Goal: Transaction & Acquisition: Obtain resource

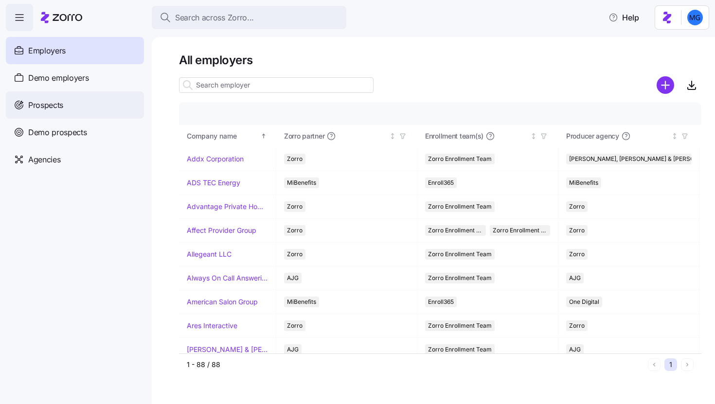
click at [96, 108] on div "Prospects" at bounding box center [75, 104] width 138 height 27
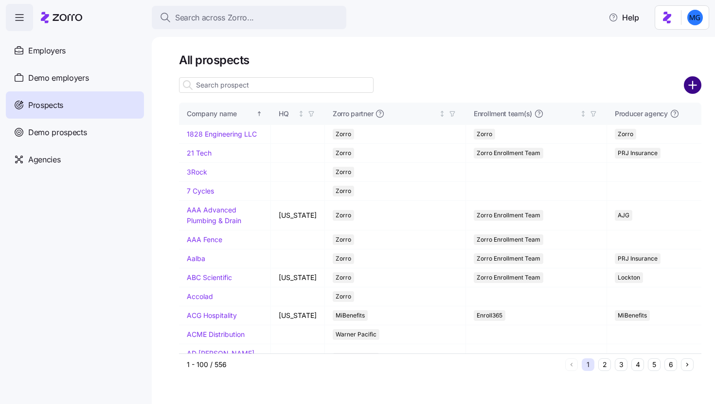
click at [691, 89] on circle "add icon" at bounding box center [693, 85] width 16 height 16
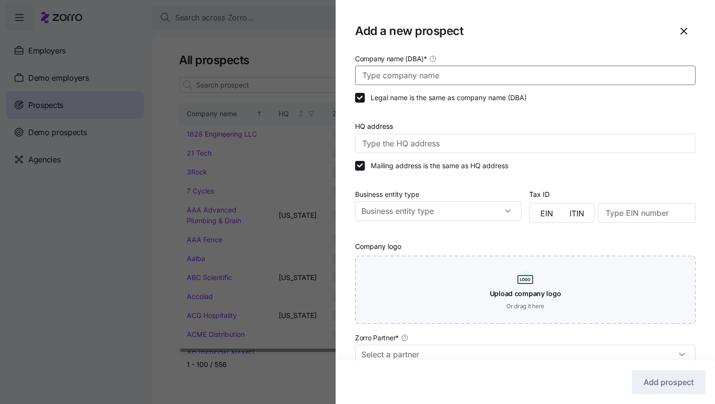
click at [493, 79] on input "Company name (DBA) *" at bounding box center [525, 75] width 340 height 19
paste input "[STREET_ADDRESS][PERSON_NAME]"
click at [491, 72] on input "[STREET_ADDRESS][PERSON_NAME]" at bounding box center [525, 75] width 340 height 19
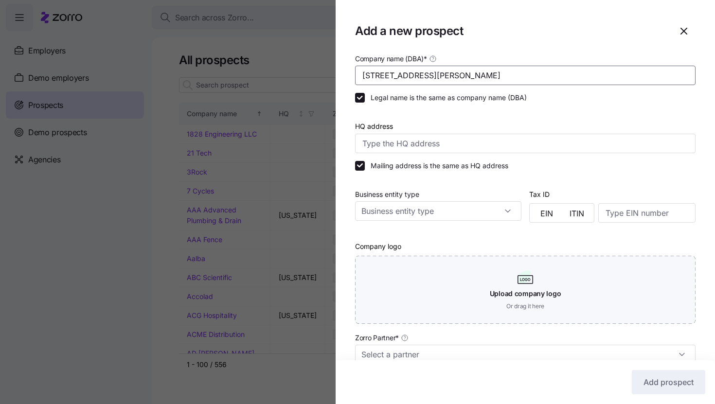
click at [491, 72] on input "[STREET_ADDRESS][PERSON_NAME]" at bounding box center [525, 75] width 340 height 19
type input "Rapid Medical"
click at [505, 149] on input "HQ address" at bounding box center [525, 143] width 340 height 19
paste input "[STREET_ADDRESS][PERSON_NAME]"
type input "[STREET_ADDRESS][PERSON_NAME]"
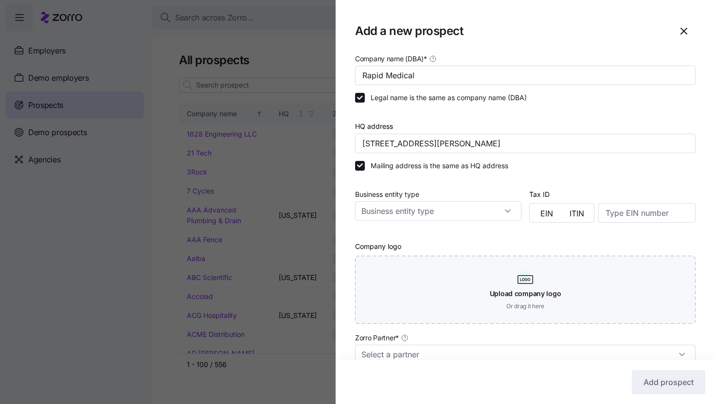
scroll to position [162, 0]
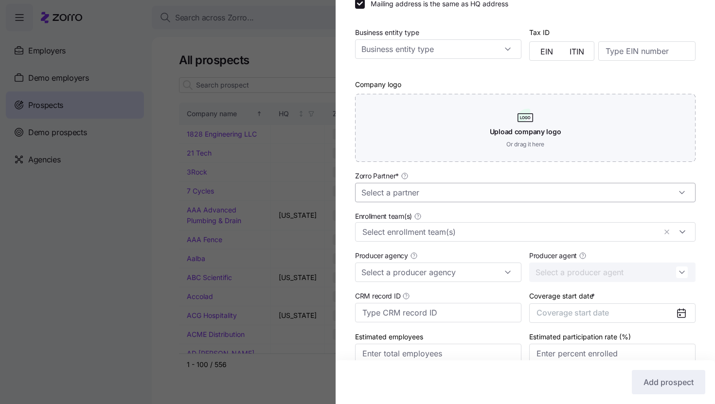
click at [514, 200] on input "Zorro Partner *" at bounding box center [525, 192] width 340 height 19
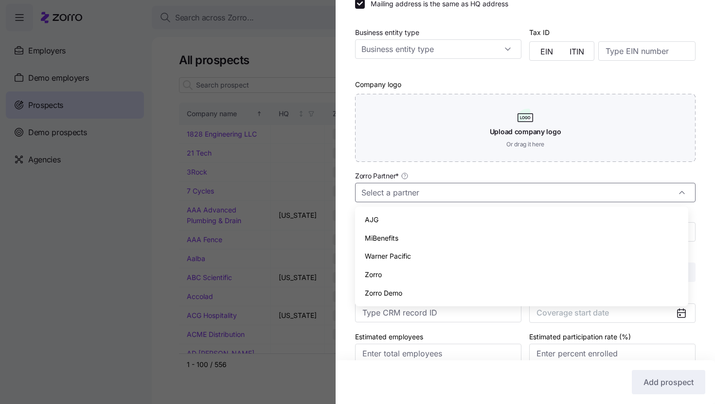
click at [468, 272] on div "Zorro" at bounding box center [521, 275] width 325 height 18
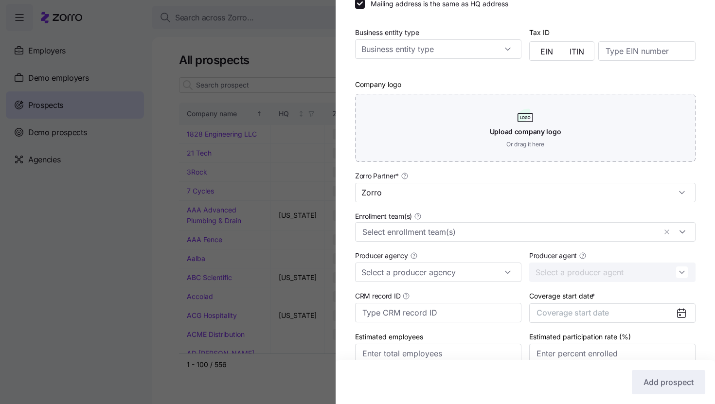
type input "Zorro"
click at [492, 239] on div at bounding box center [525, 231] width 340 height 19
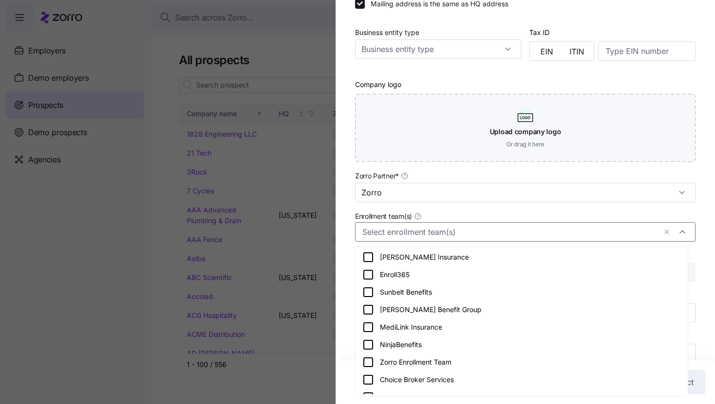
click at [463, 366] on div "Zorro Enrollment Team" at bounding box center [521, 362] width 319 height 12
click at [705, 266] on div "Company name (DBA) * Rapid Medical Legal name is the same as company name (DBA)…" at bounding box center [525, 137] width 379 height 492
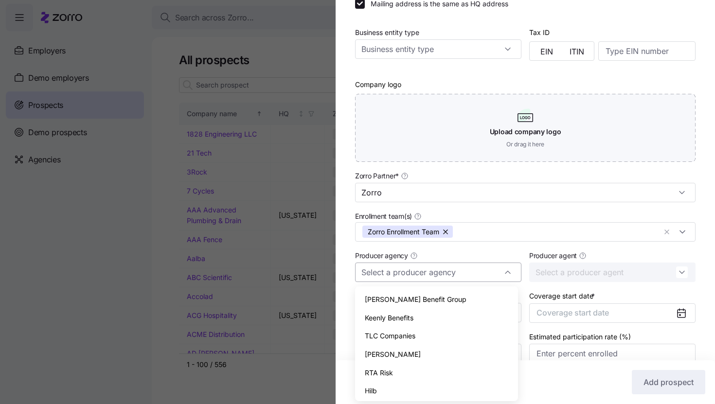
click at [448, 266] on input "Producer agency" at bounding box center [438, 272] width 166 height 19
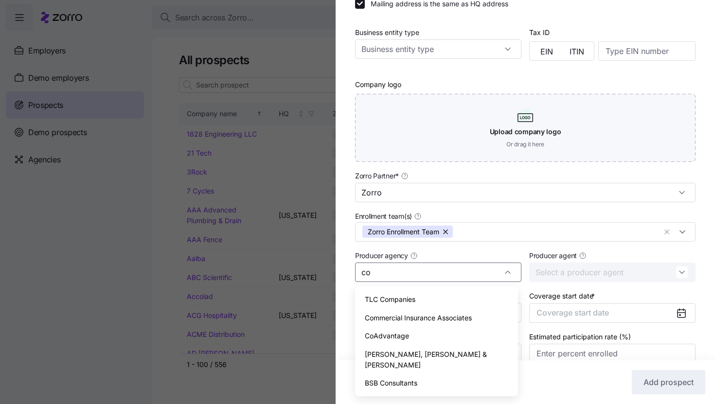
click at [425, 329] on div "CoAdvantage" at bounding box center [436, 336] width 155 height 18
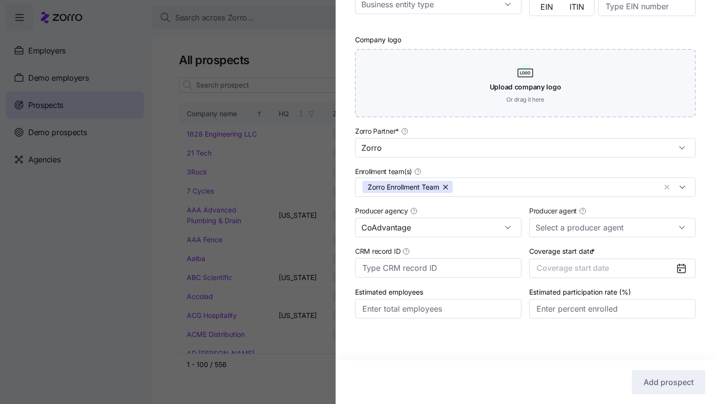
scroll to position [209, 0]
type input "CoAdvantage"
click at [667, 267] on button "Coverage start date" at bounding box center [612, 267] width 166 height 19
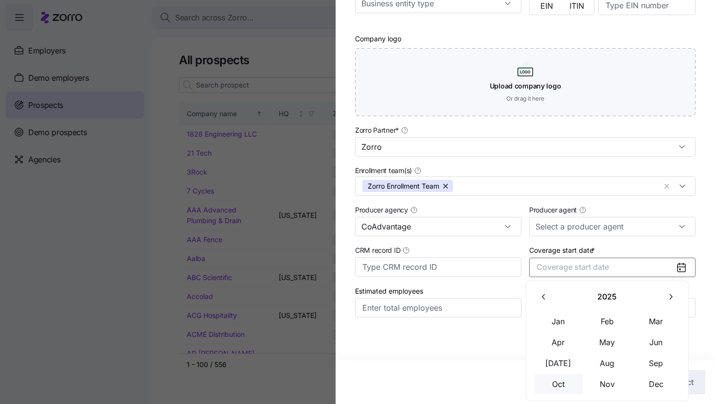
click at [570, 380] on button "Oct" at bounding box center [558, 384] width 49 height 20
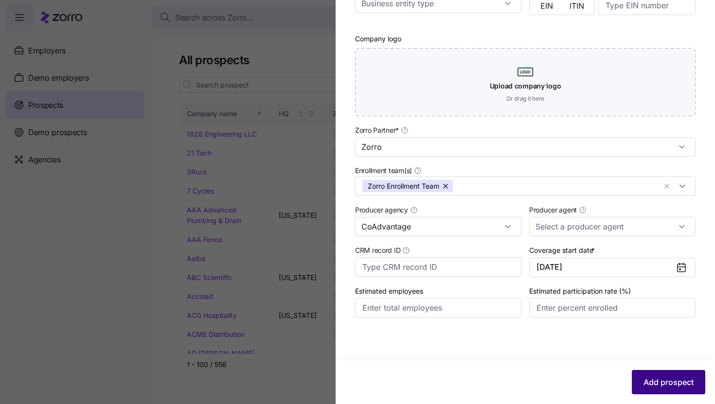
click at [649, 377] on span "Add prospect" at bounding box center [668, 382] width 50 height 12
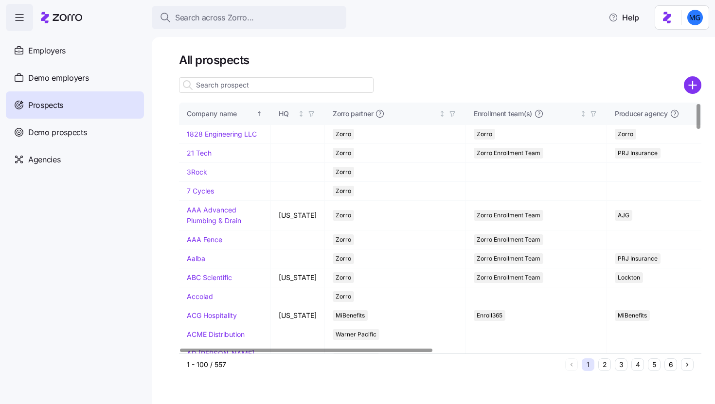
click at [350, 88] on input at bounding box center [276, 85] width 195 height 16
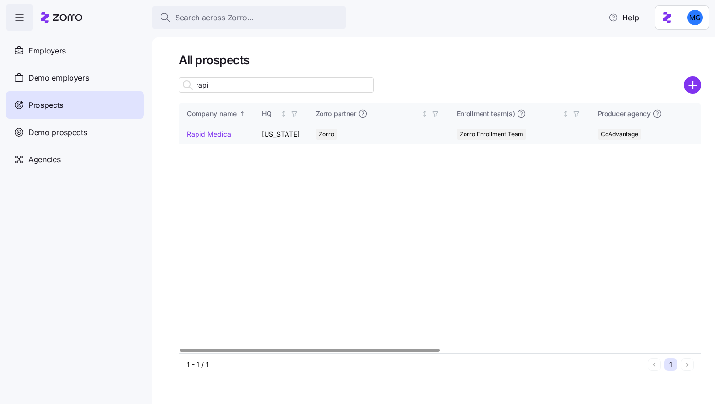
type input "rapi"
click at [203, 131] on link "Rapid Medical" at bounding box center [210, 134] width 46 height 8
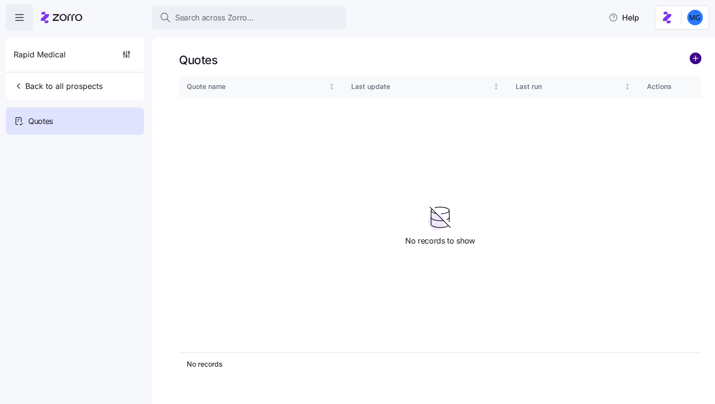
click at [699, 61] on circle "add icon" at bounding box center [695, 58] width 11 height 11
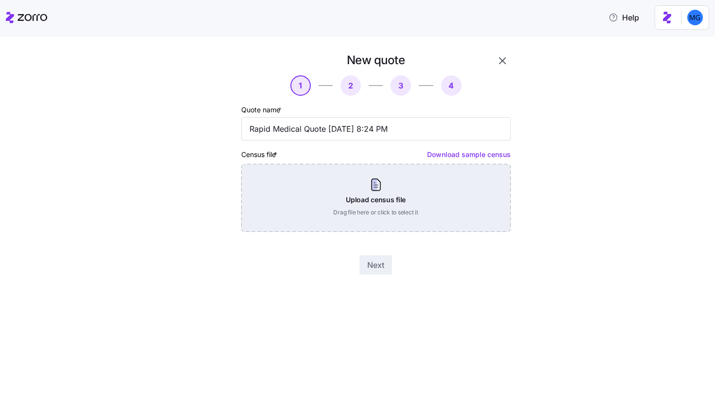
click at [391, 197] on div "Upload census file Drag file here or click to select it" at bounding box center [375, 198] width 269 height 68
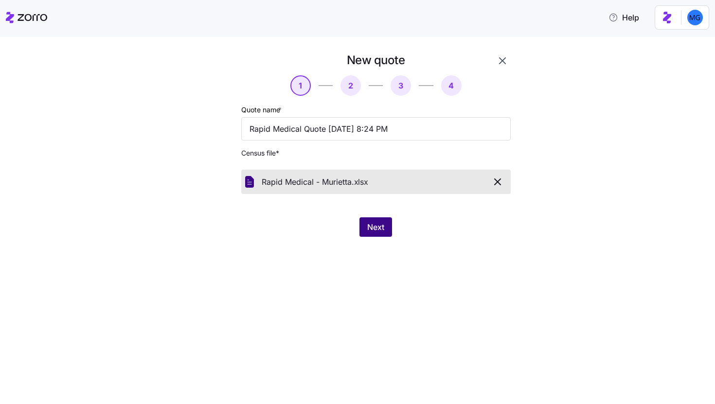
click at [371, 226] on span "Next" at bounding box center [375, 227] width 17 height 12
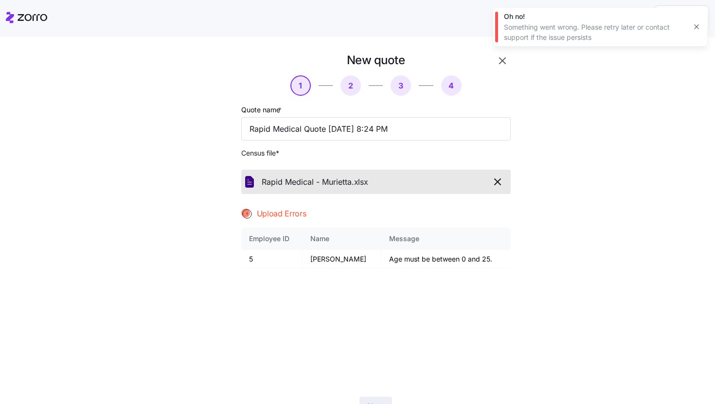
click at [692, 28] on icon "button" at bounding box center [696, 27] width 8 height 8
click at [492, 179] on icon "button" at bounding box center [498, 182] width 12 height 12
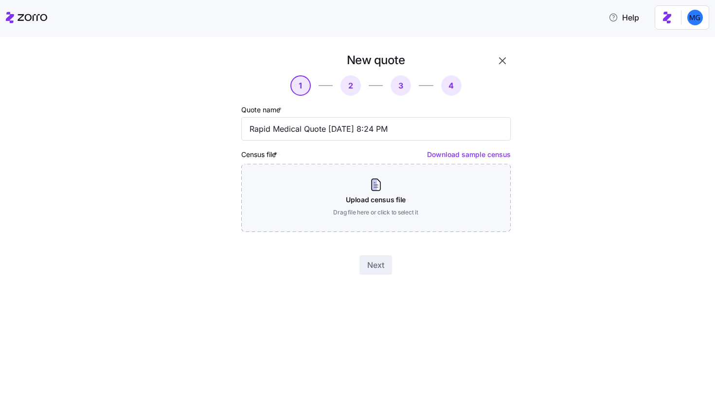
click at [504, 65] on icon "button" at bounding box center [502, 61] width 12 height 12
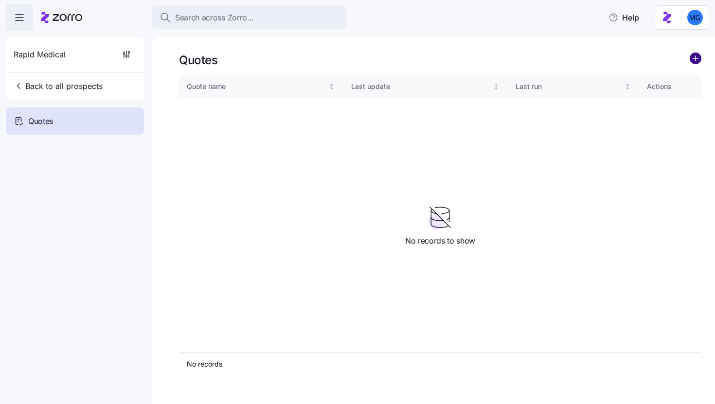
click at [695, 62] on circle "add icon" at bounding box center [695, 58] width 11 height 11
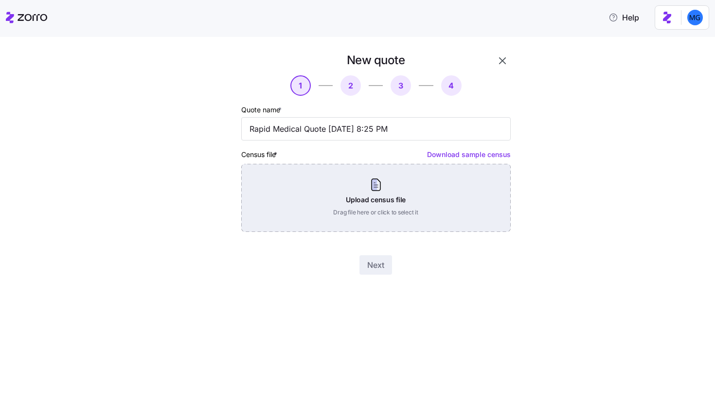
click at [399, 198] on div "Upload census file Drag file here or click to select it" at bounding box center [375, 198] width 269 height 68
click at [404, 199] on div "Upload census file Drag file here or click to select it" at bounding box center [375, 198] width 269 height 68
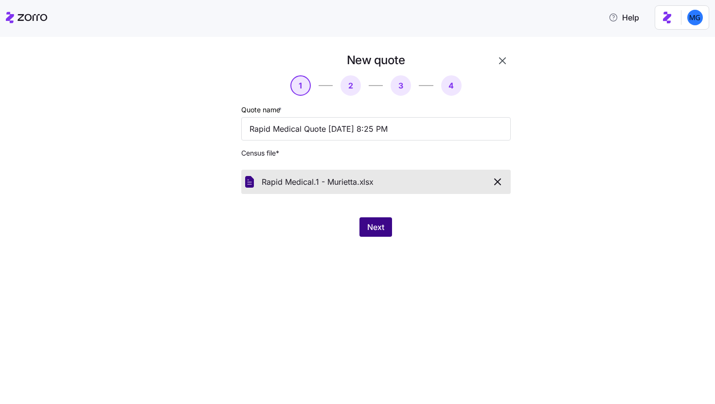
click at [388, 228] on button "Next" at bounding box center [375, 226] width 33 height 19
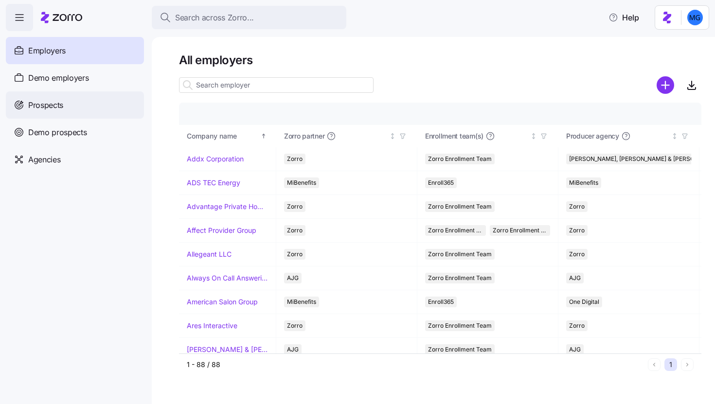
click at [79, 99] on div "Prospects" at bounding box center [75, 104] width 138 height 27
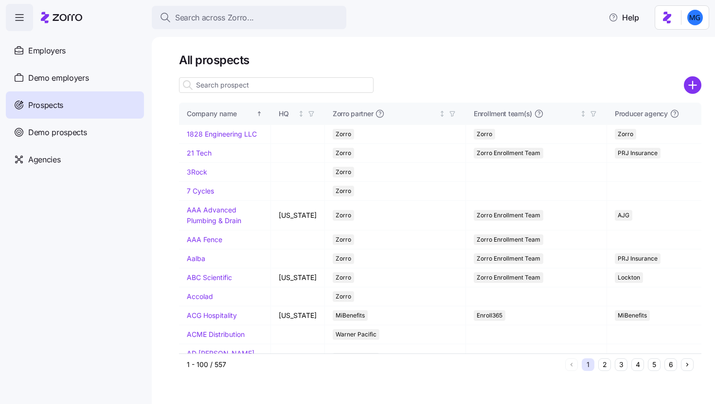
click at [299, 89] on input at bounding box center [276, 85] width 195 height 16
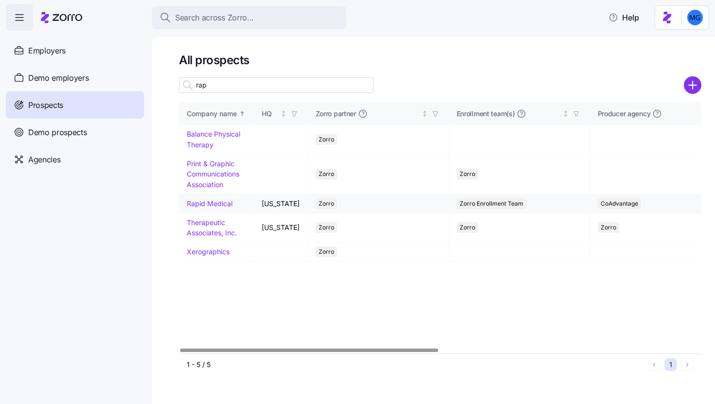
type input "rap"
click at [212, 202] on link "Rapid Medical" at bounding box center [210, 203] width 46 height 8
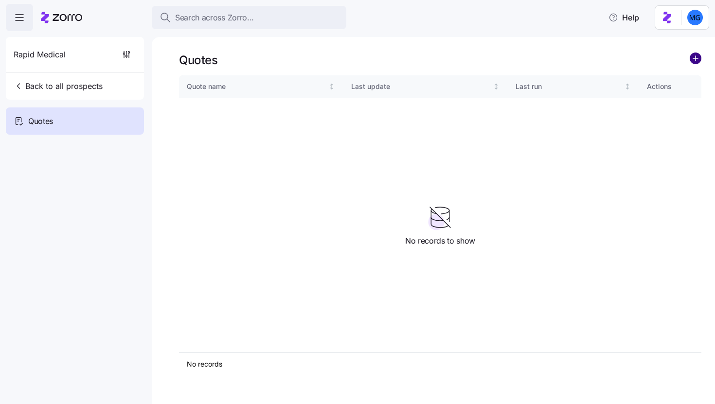
click at [697, 57] on circle "add icon" at bounding box center [695, 58] width 11 height 11
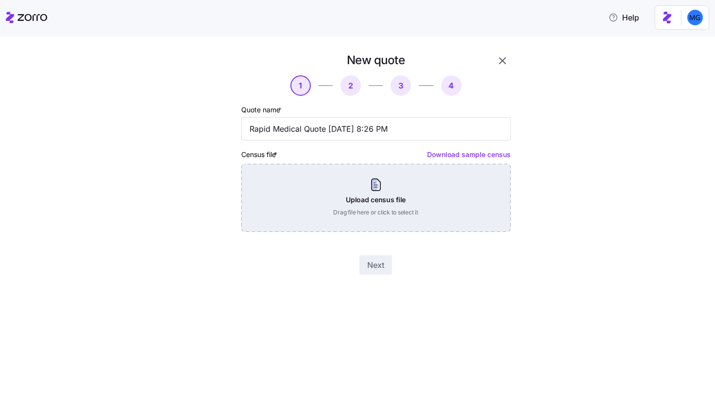
click at [397, 191] on div "Upload census file Drag file here or click to select it" at bounding box center [375, 198] width 269 height 68
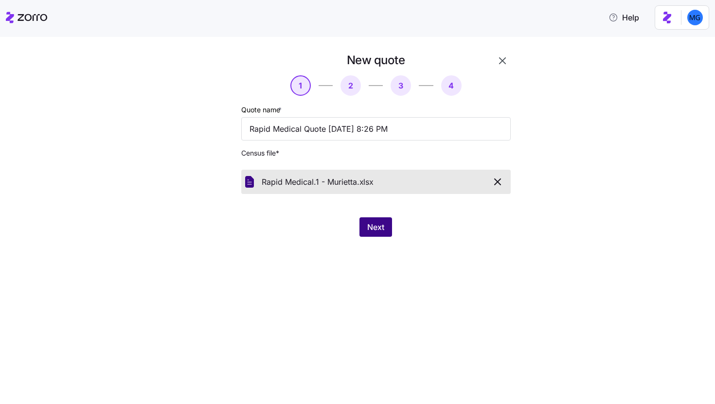
click at [371, 219] on button "Next" at bounding box center [375, 226] width 33 height 19
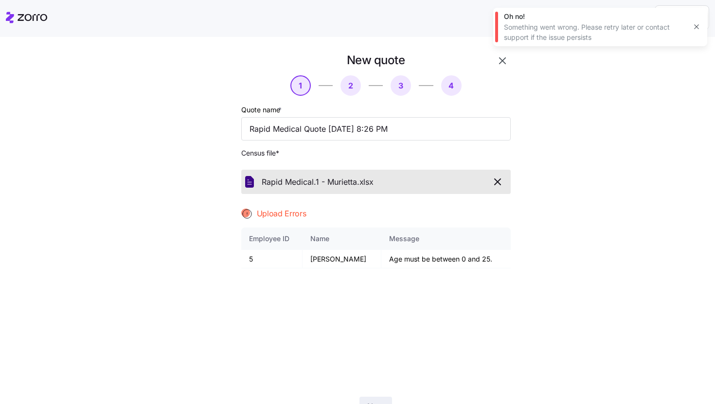
click at [691, 26] on button "button" at bounding box center [697, 27] width 14 height 14
click at [504, 64] on icon "button" at bounding box center [502, 61] width 12 height 12
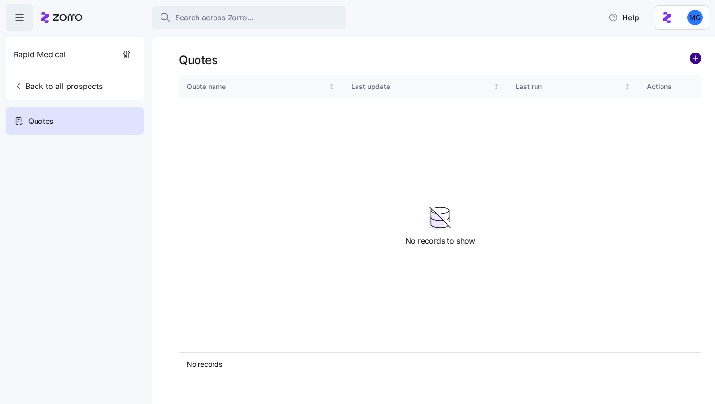
click at [701, 59] on circle "add icon" at bounding box center [695, 58] width 11 height 11
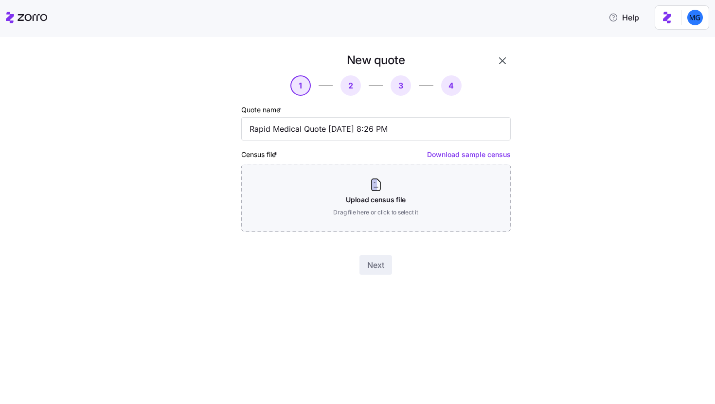
click at [421, 174] on div "Upload census file Drag file here or click to select it" at bounding box center [375, 198] width 269 height 68
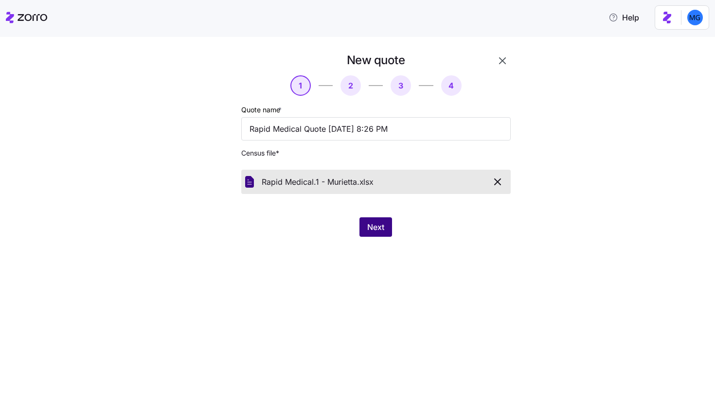
click at [390, 218] on button "Next" at bounding box center [375, 226] width 33 height 19
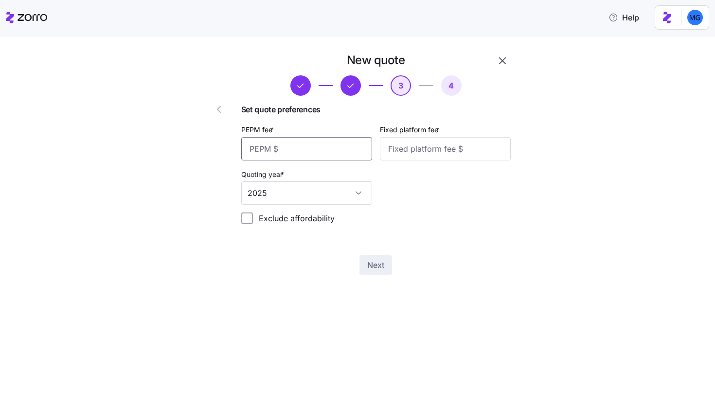
click at [322, 157] on input "PEPM fee *" at bounding box center [306, 148] width 131 height 23
type input "50"
click at [404, 150] on input "Fixed platform fee *" at bounding box center [445, 148] width 131 height 23
type input "75"
click at [372, 269] on span "Next" at bounding box center [375, 265] width 17 height 12
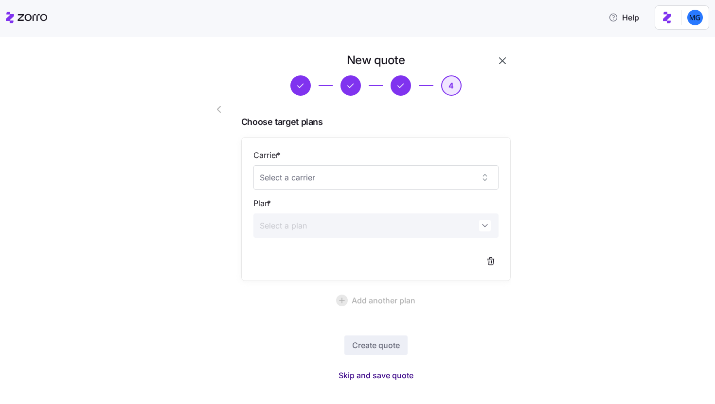
click at [386, 374] on span "Skip and save quote" at bounding box center [375, 376] width 75 height 12
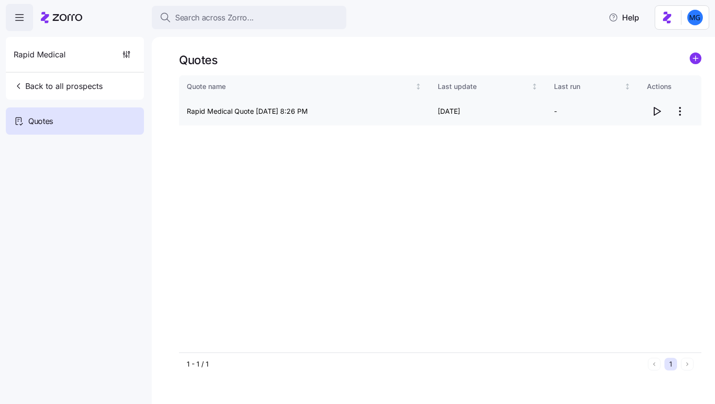
click at [660, 110] on icon "button" at bounding box center [657, 112] width 12 height 12
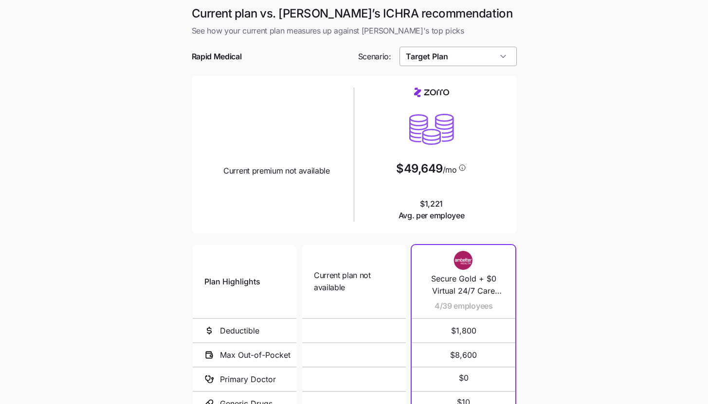
click at [477, 60] on input "Target Plan" at bounding box center [457, 56] width 117 height 19
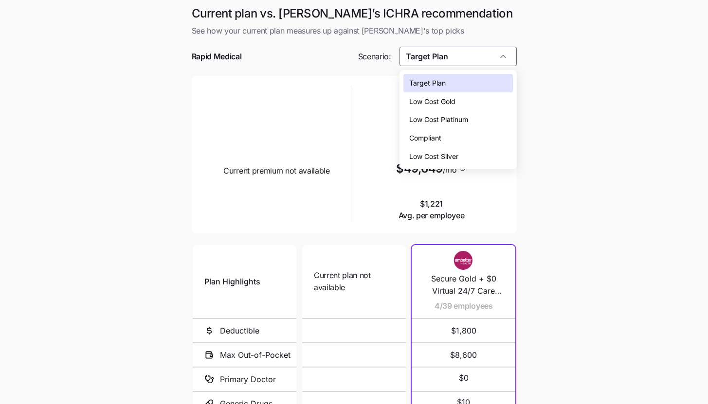
click at [470, 154] on div "Low Cost Silver" at bounding box center [457, 156] width 109 height 18
type input "Low Cost Silver"
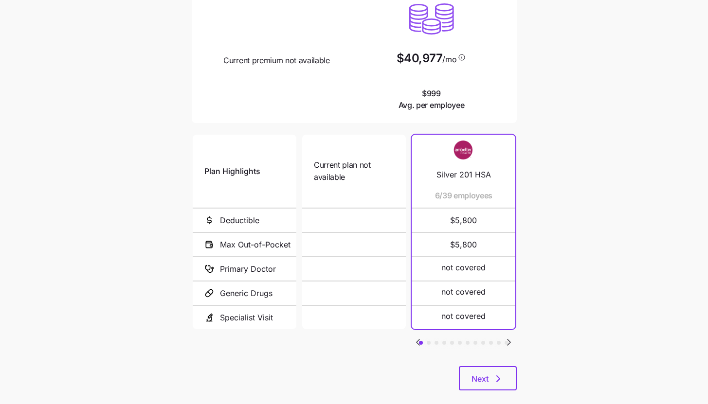
scroll to position [126, 0]
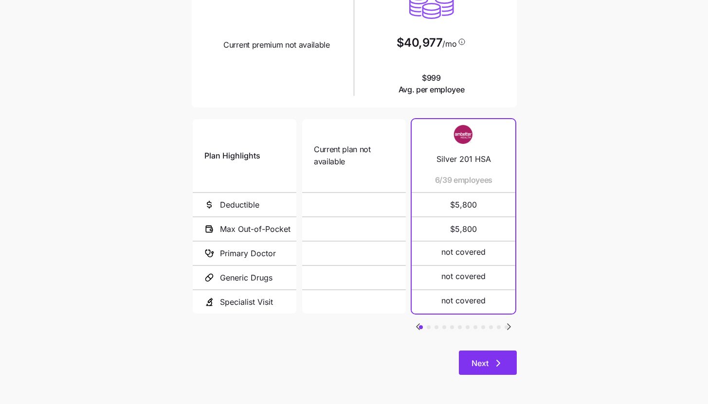
click at [478, 362] on span "Next" at bounding box center [479, 363] width 17 height 12
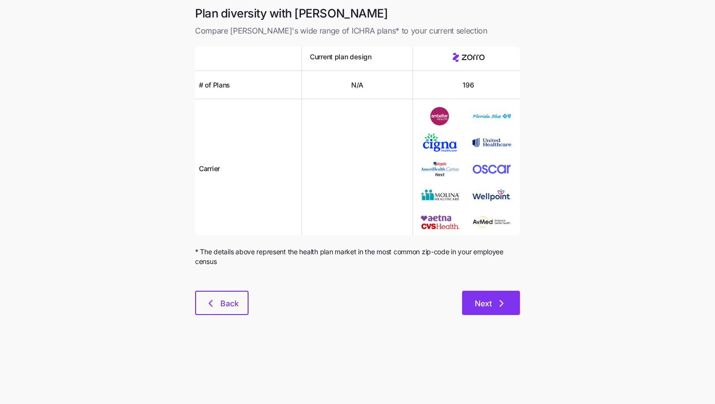
click at [487, 300] on span "Next" at bounding box center [483, 304] width 17 height 12
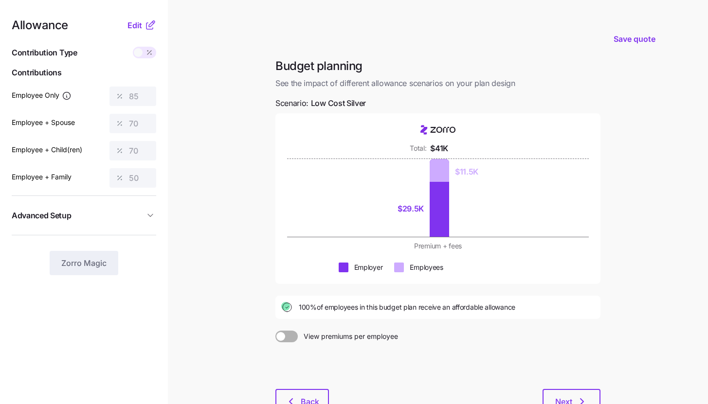
click at [145, 22] on icon at bounding box center [150, 25] width 12 height 12
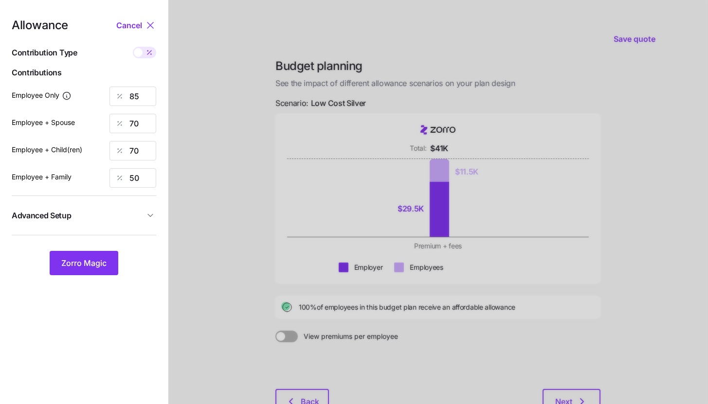
click at [128, 215] on span "Advanced Setup" at bounding box center [78, 216] width 133 height 12
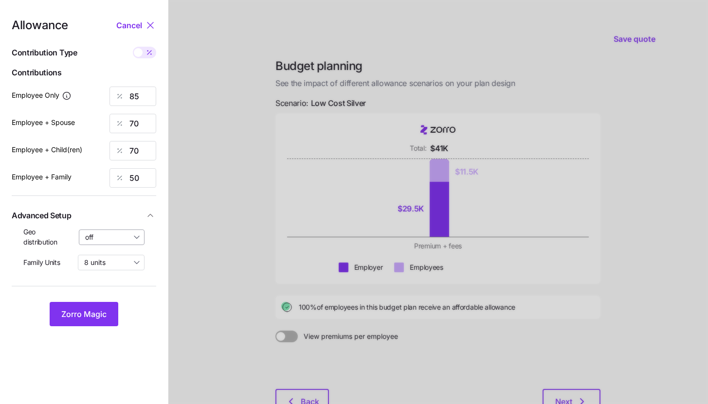
click at [122, 237] on input "off" at bounding box center [112, 238] width 66 height 16
click at [113, 291] on span "By state (15)" at bounding box center [108, 293] width 40 height 11
type input "By state (15)"
click at [91, 316] on span "Zorro Magic" at bounding box center [83, 314] width 45 height 12
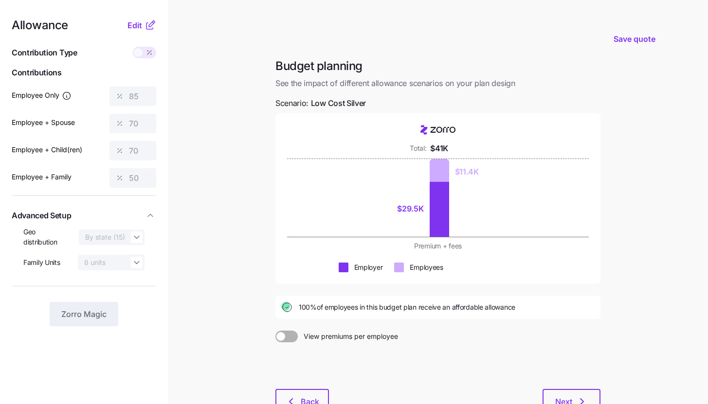
click at [146, 26] on icon at bounding box center [149, 26] width 6 height 6
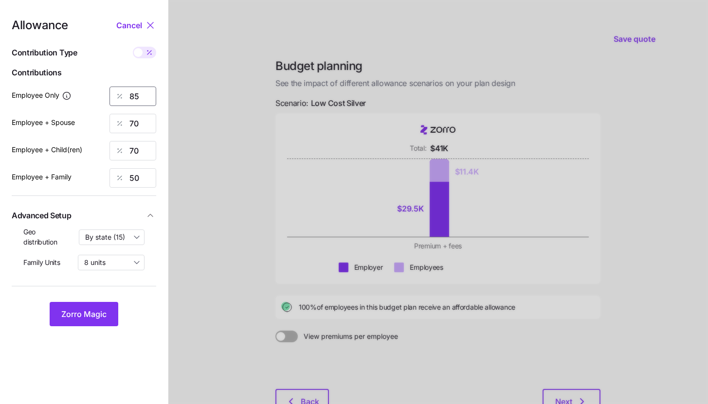
click at [150, 90] on input "85" at bounding box center [132, 96] width 47 height 19
type input "100"
click at [104, 309] on span "Zorro Magic" at bounding box center [83, 314] width 45 height 12
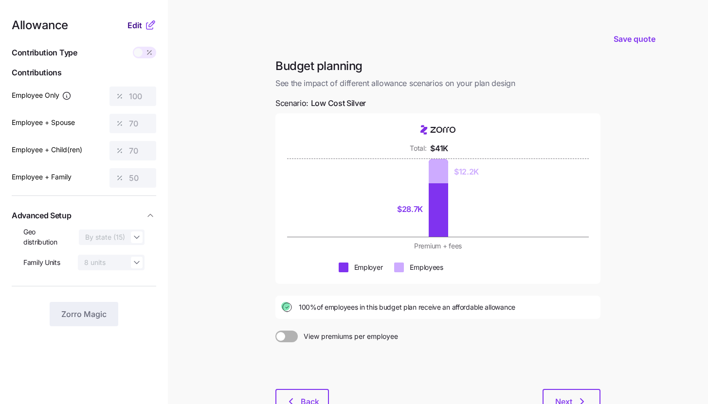
click at [141, 23] on span "Edit" at bounding box center [134, 25] width 15 height 12
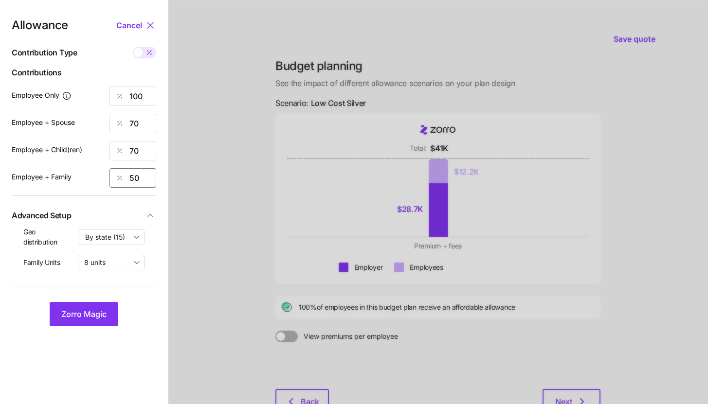
click at [137, 179] on input "50" at bounding box center [132, 177] width 47 height 19
type input "100"
click at [99, 327] on nav "Allowance Cancel Contribution Type Use classes Contributions Employee Only 100 …" at bounding box center [84, 238] width 168 height 476
click at [99, 320] on button "Zorro Magic" at bounding box center [84, 314] width 69 height 24
